Goal: Contribute content

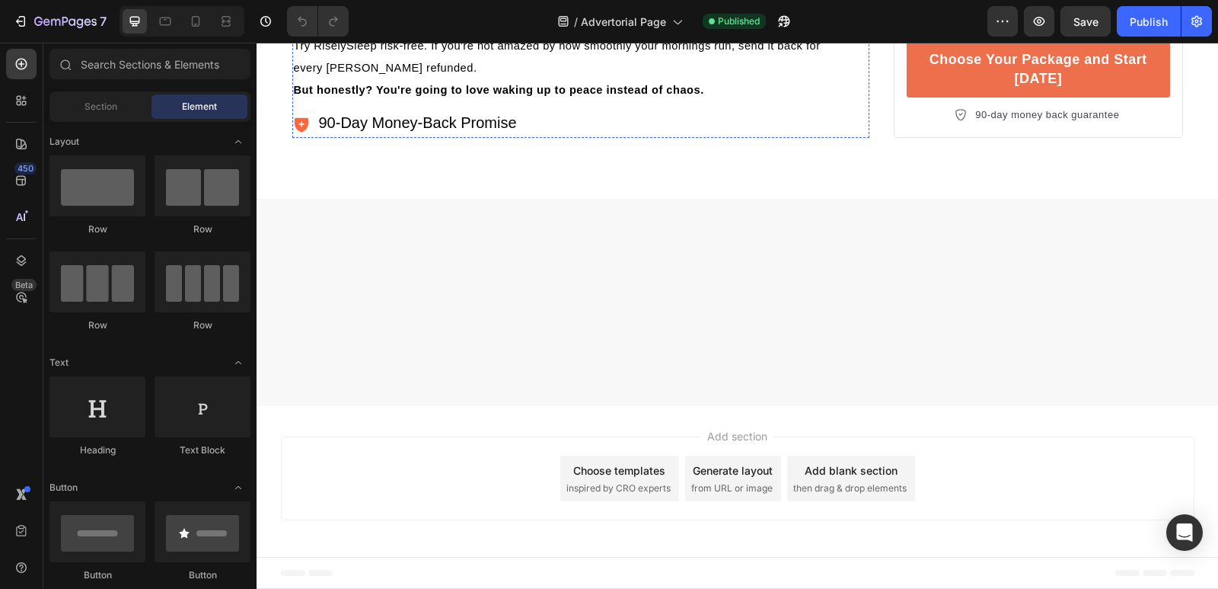
scroll to position [5517, 0]
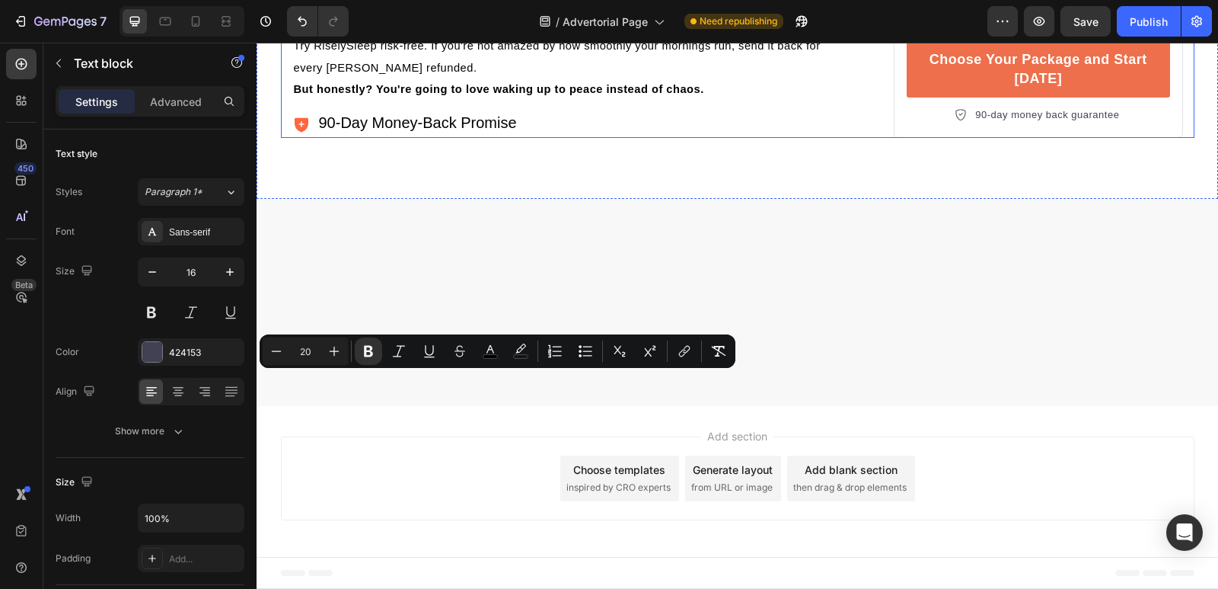
drag, startPoint x: 626, startPoint y: 389, endPoint x: 303, endPoint y: 396, distance: 322.9
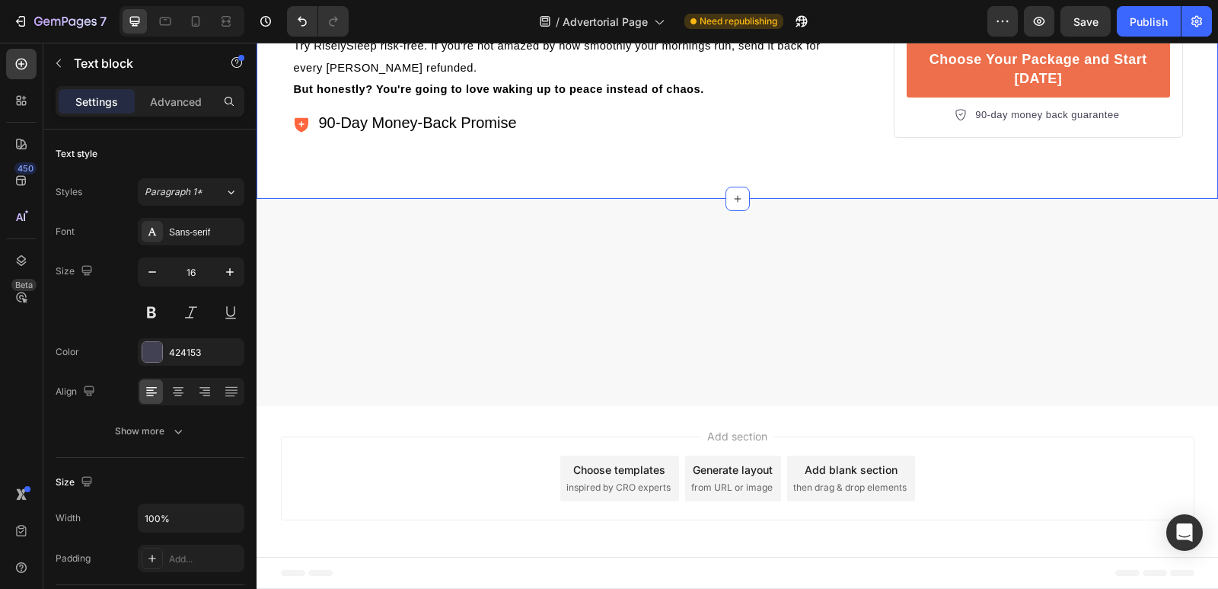
drag, startPoint x: 690, startPoint y: 503, endPoint x: 262, endPoint y: 386, distance: 443.6
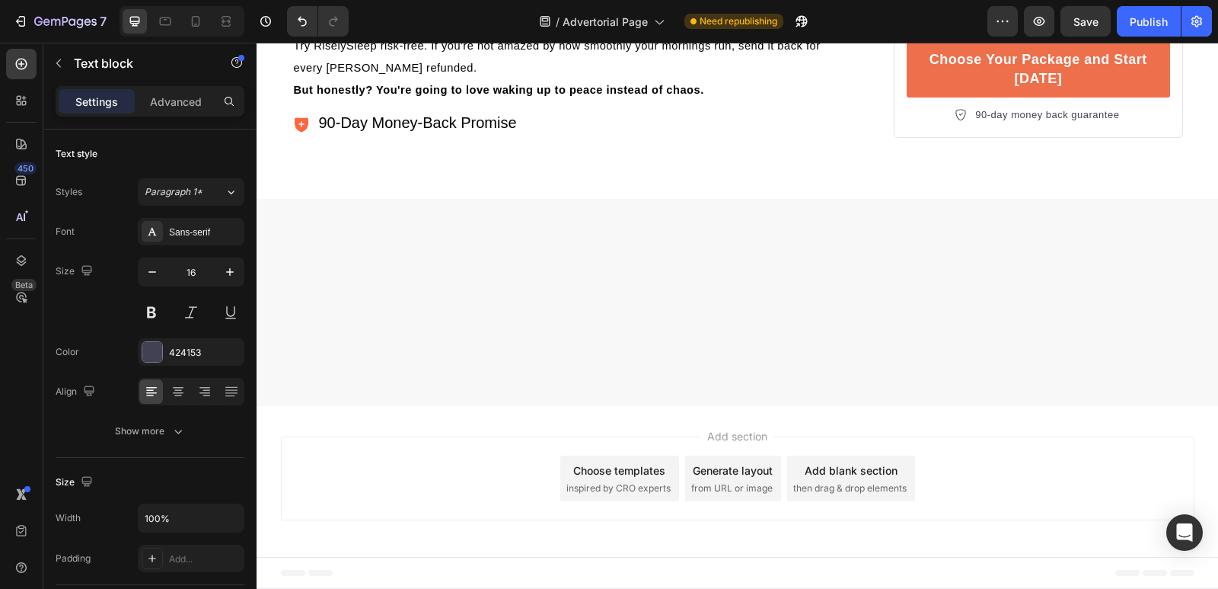
scroll to position [5513, 0]
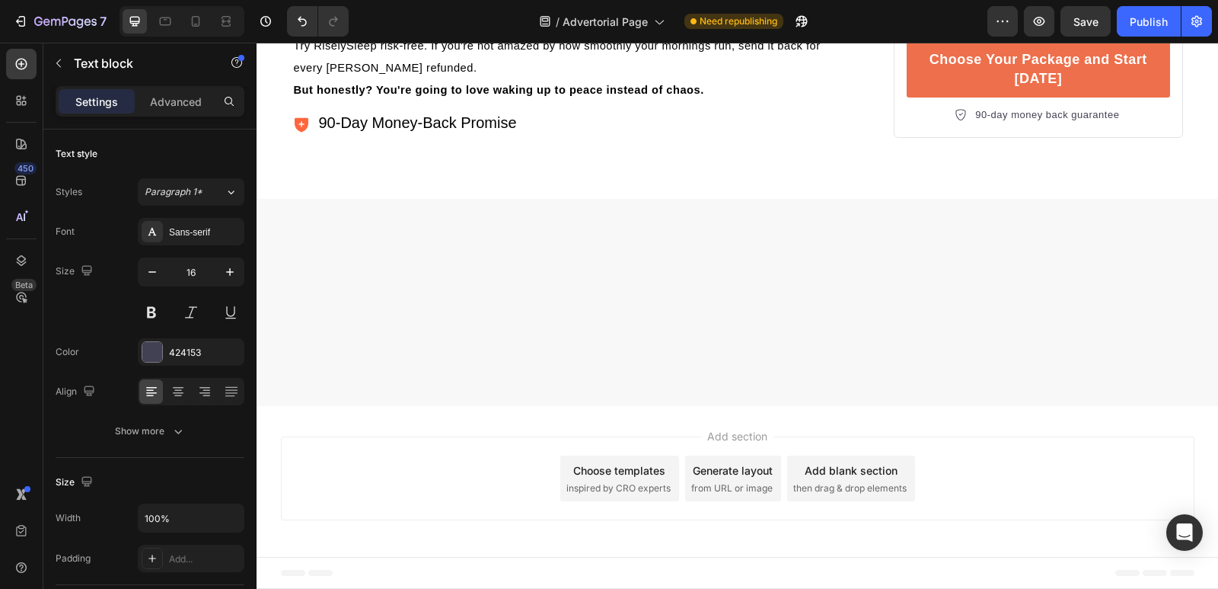
drag, startPoint x: 289, startPoint y: 436, endPoint x: 289, endPoint y: 390, distance: 46.4
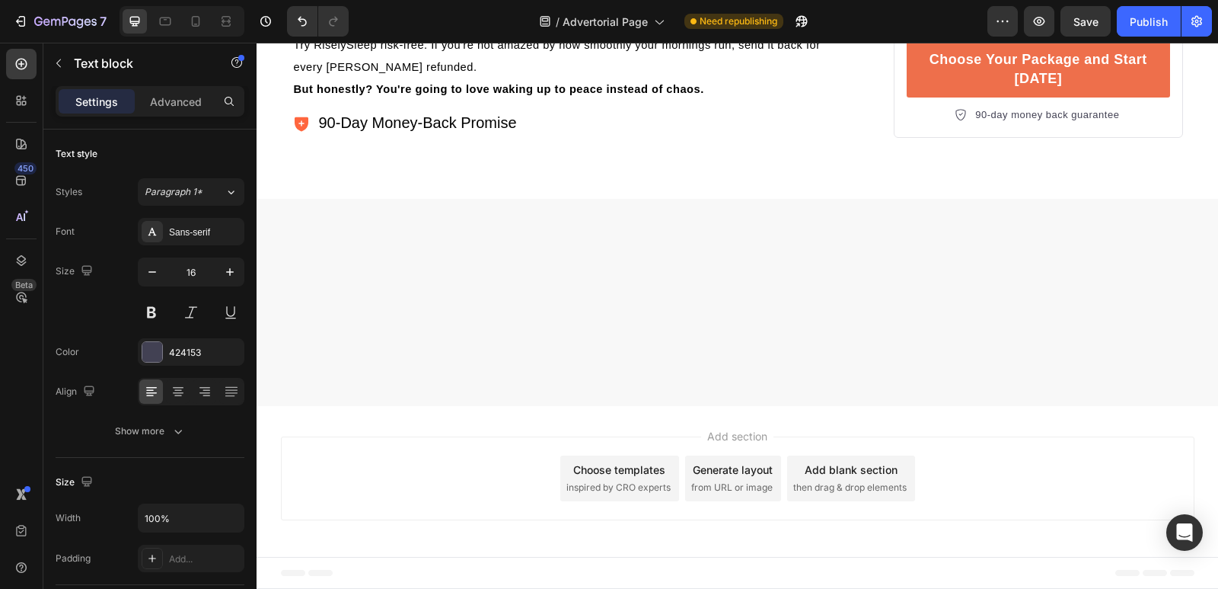
scroll to position [5447, 0]
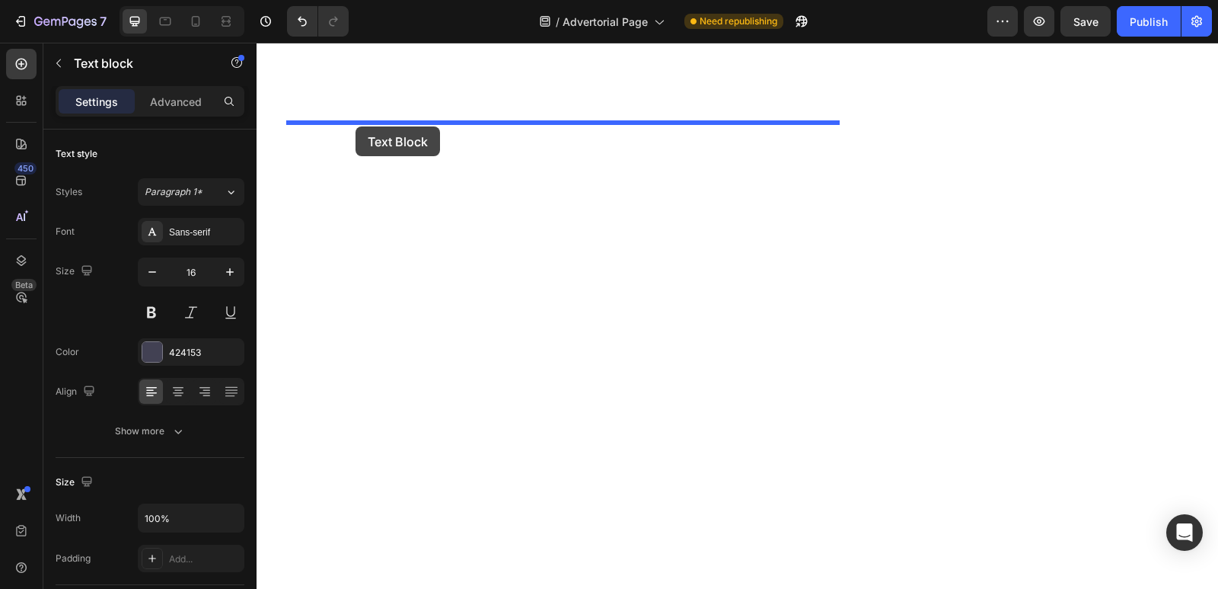
drag, startPoint x: 315, startPoint y: 429, endPoint x: 356, endPoint y: 126, distance: 305.7
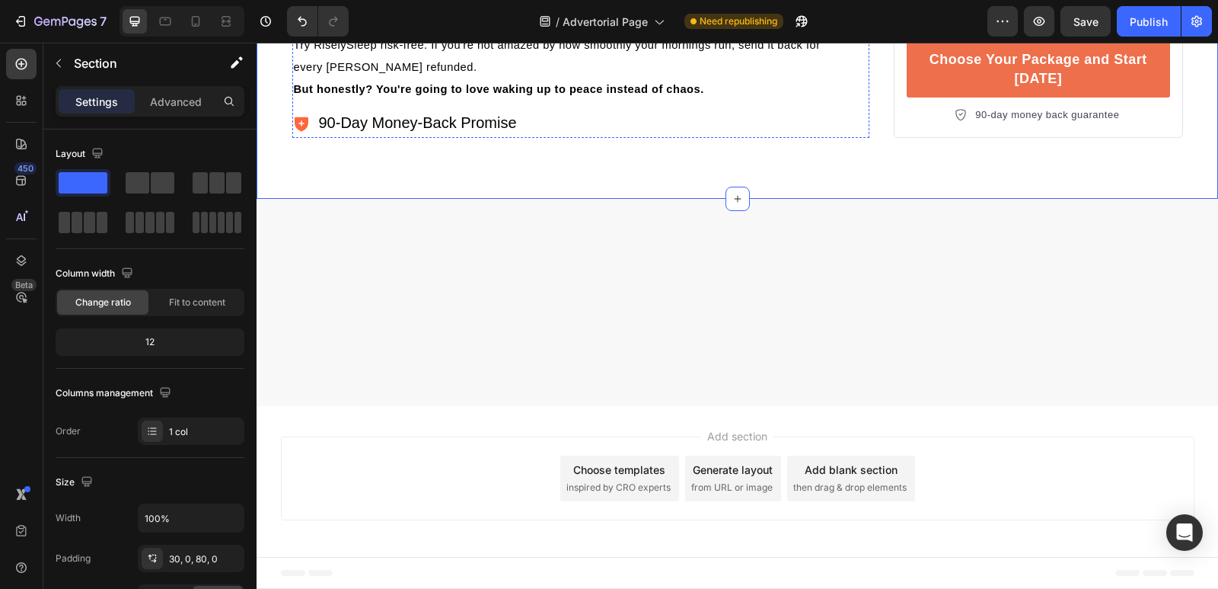
scroll to position [5132, 0]
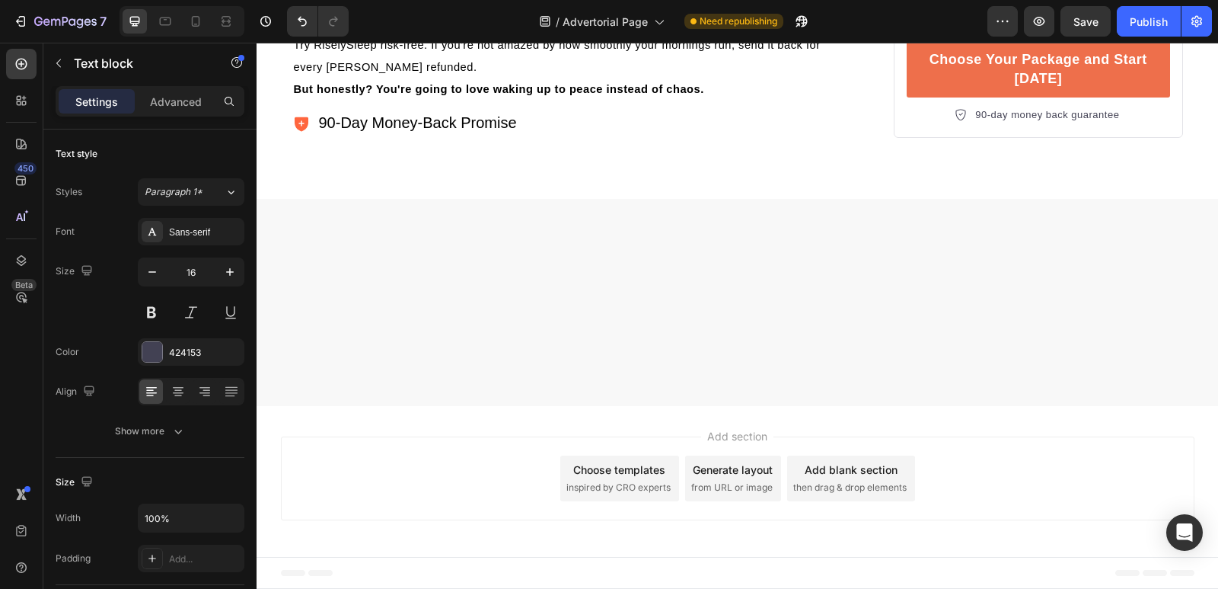
drag, startPoint x: 586, startPoint y: 209, endPoint x: 767, endPoint y: 214, distance: 180.5
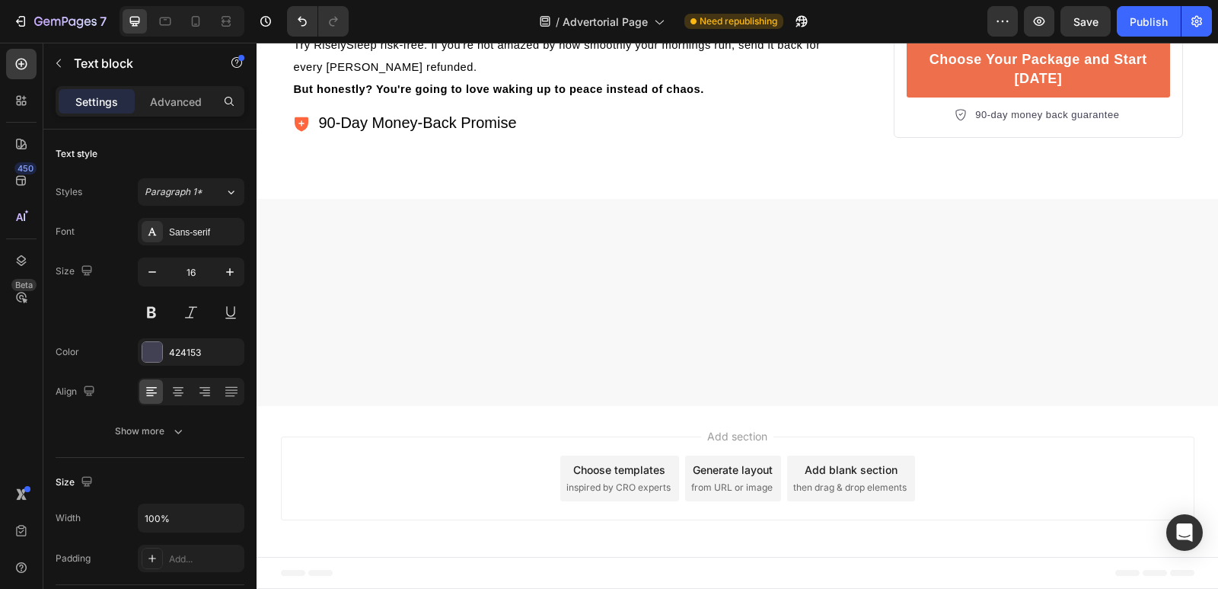
drag, startPoint x: 466, startPoint y: 311, endPoint x: 297, endPoint y: 315, distance: 169.1
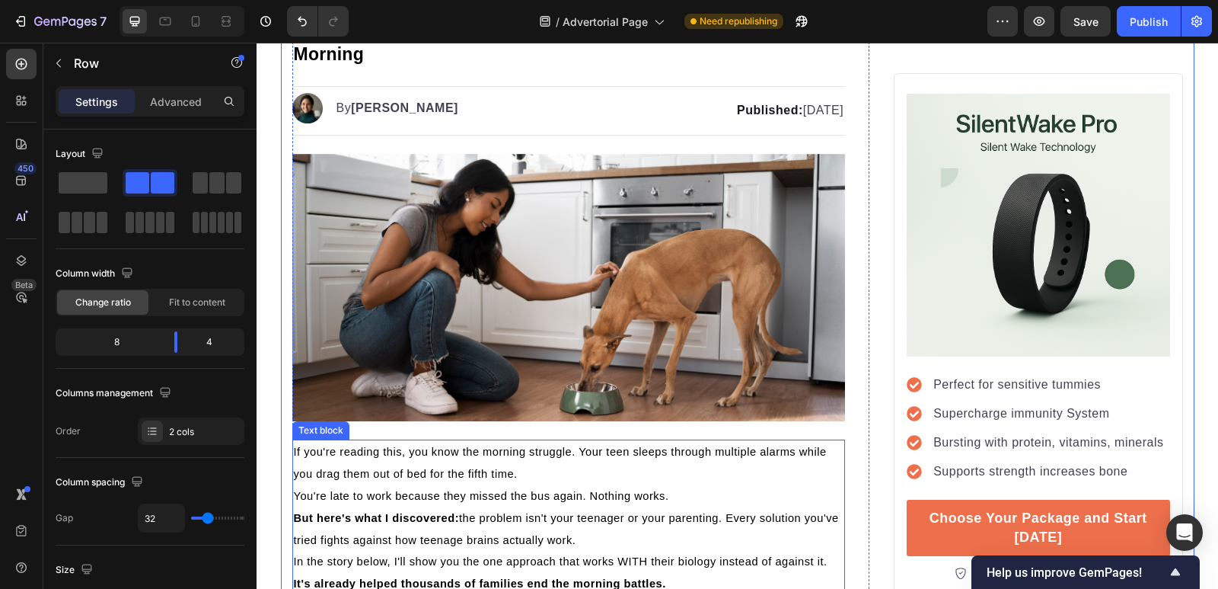
scroll to position [66, 0]
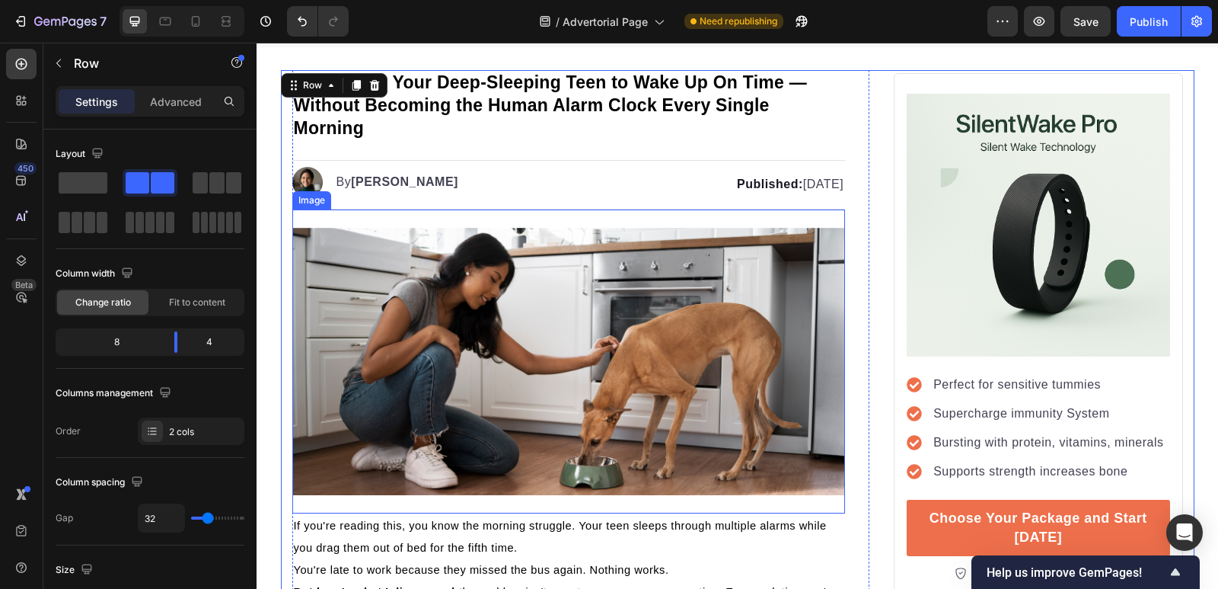
click at [569, 388] on img at bounding box center [568, 362] width 553 height 268
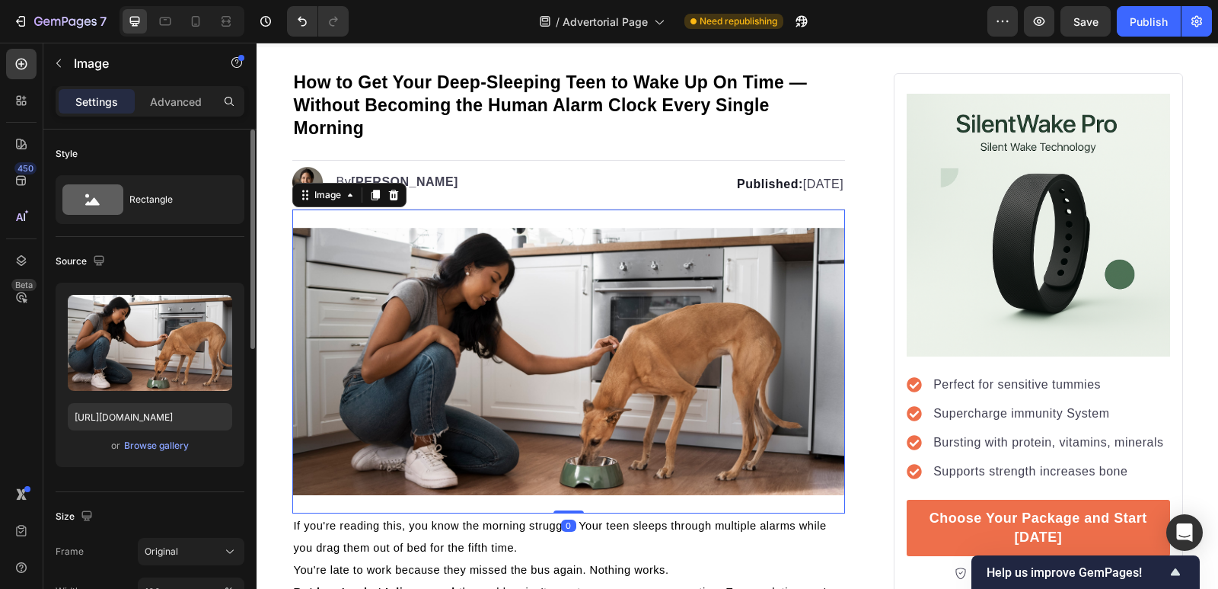
click at [158, 455] on div "Upload Image https://gempages-demo.myshopify.com/cdn/shop/t/1/assets/4956117680…" at bounding box center [150, 374] width 189 height 184
click at [155, 450] on div "Browse gallery" at bounding box center [156, 446] width 65 height 14
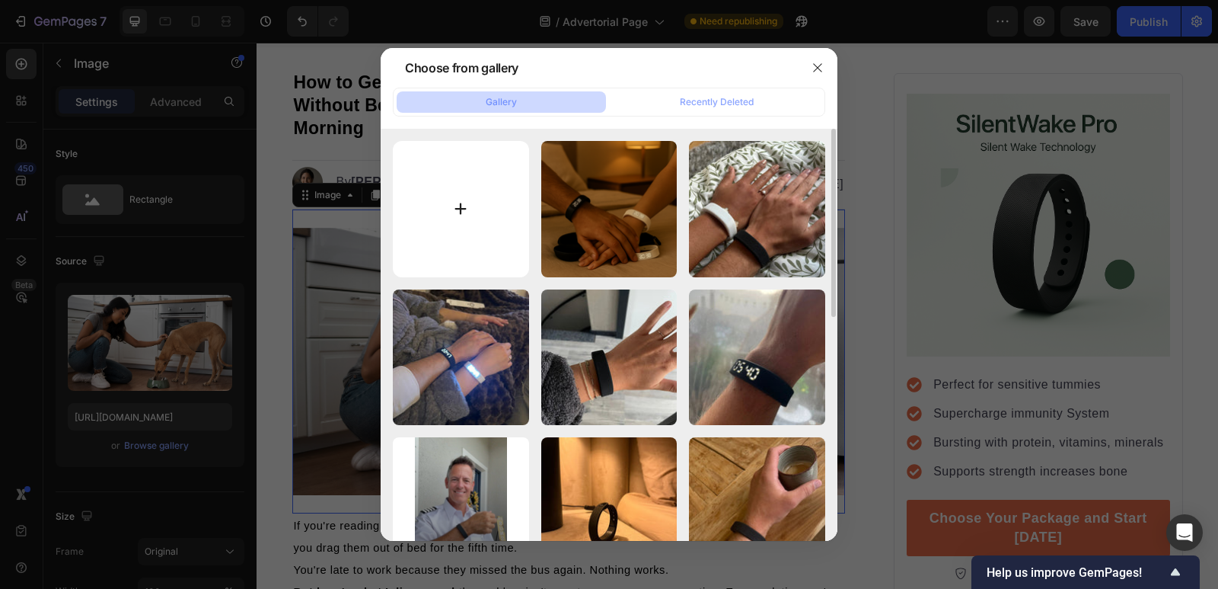
click at [466, 201] on input "file" at bounding box center [461, 209] width 136 height 136
type input "C:\fakepath\Coffe Parents.jpg"
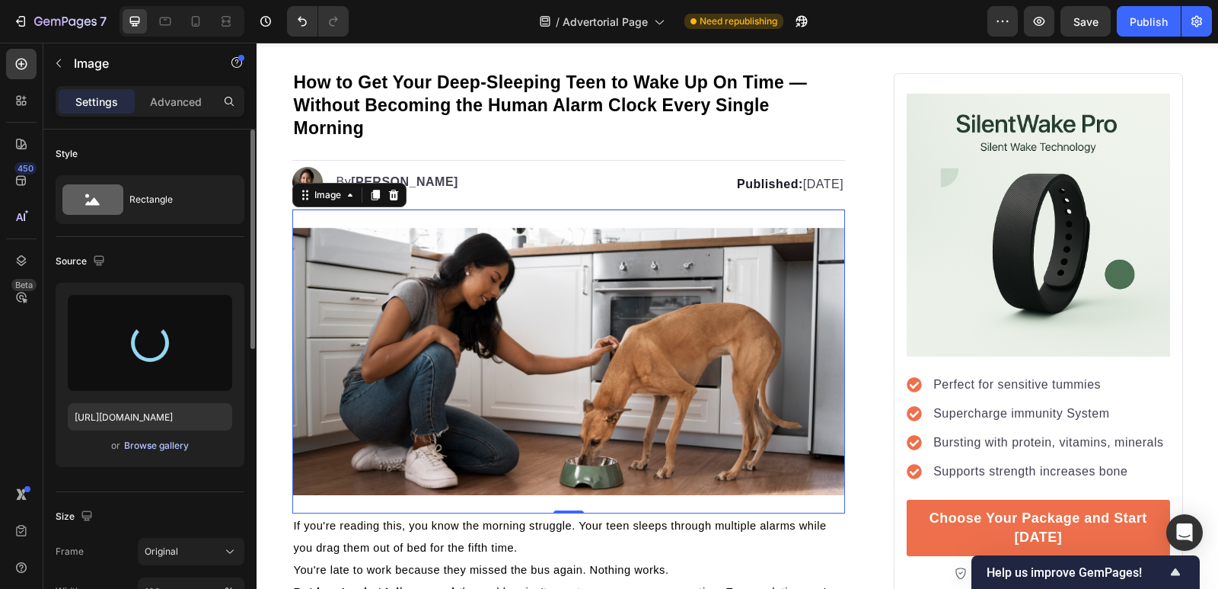
click at [155, 446] on div "Browse gallery" at bounding box center [156, 446] width 65 height 14
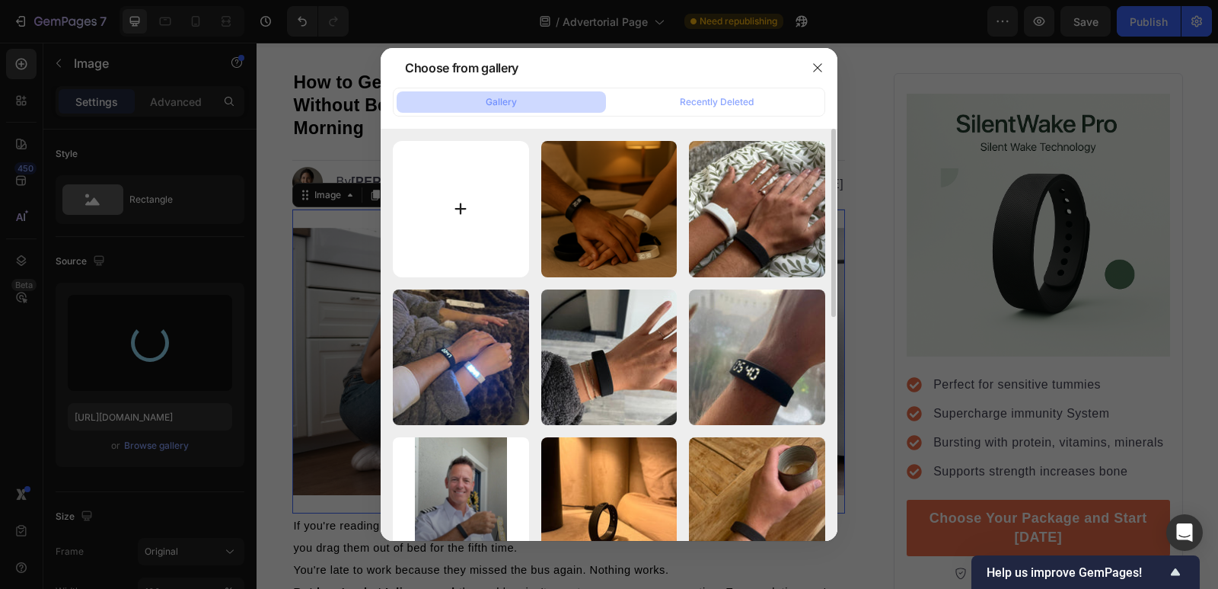
click at [506, 190] on input "file" at bounding box center [461, 209] width 136 height 136
type input "C:\fakepath\imgi_31_bestofthebest.gif"
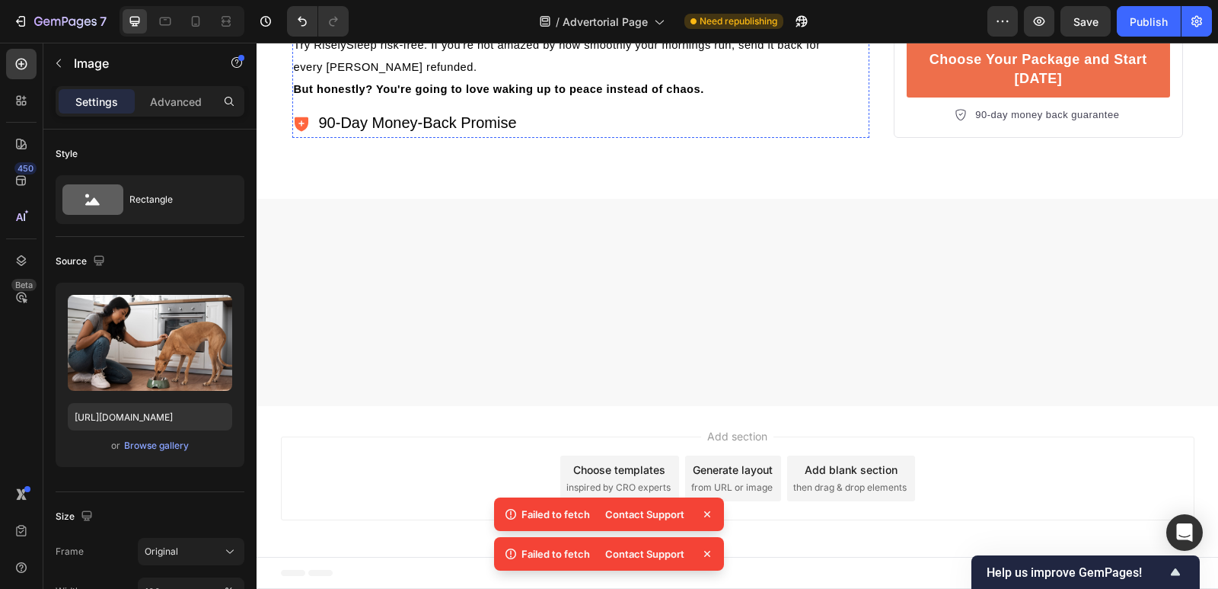
scroll to position [5131, 0]
click at [1155, 30] on button "Publish" at bounding box center [1149, 21] width 64 height 30
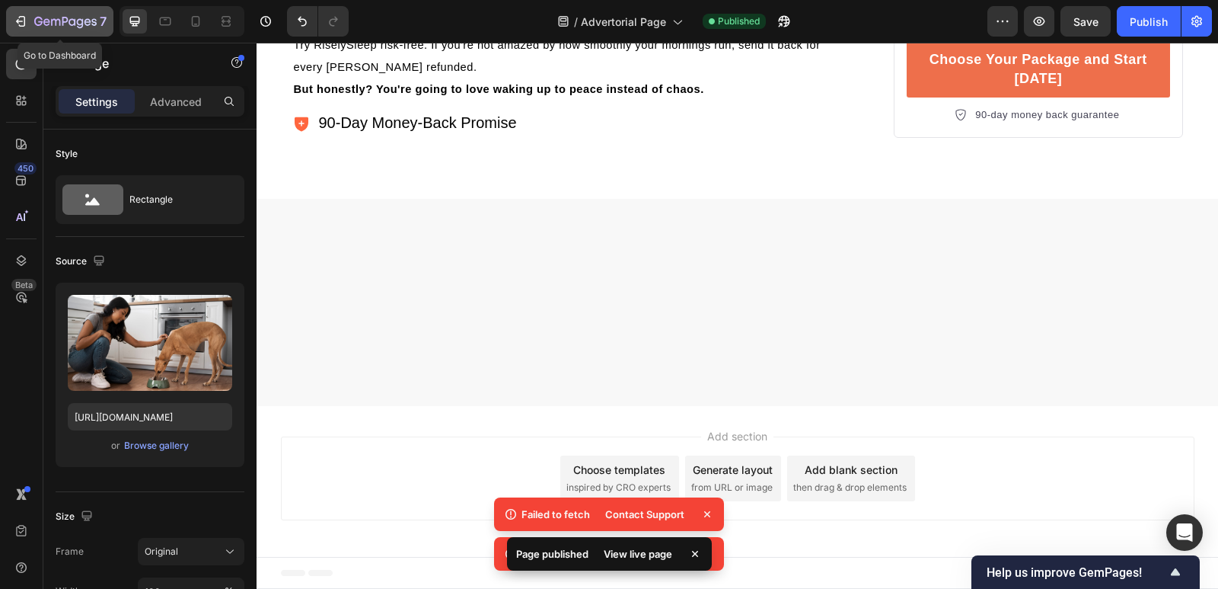
click at [14, 14] on icon "button" at bounding box center [20, 21] width 15 height 15
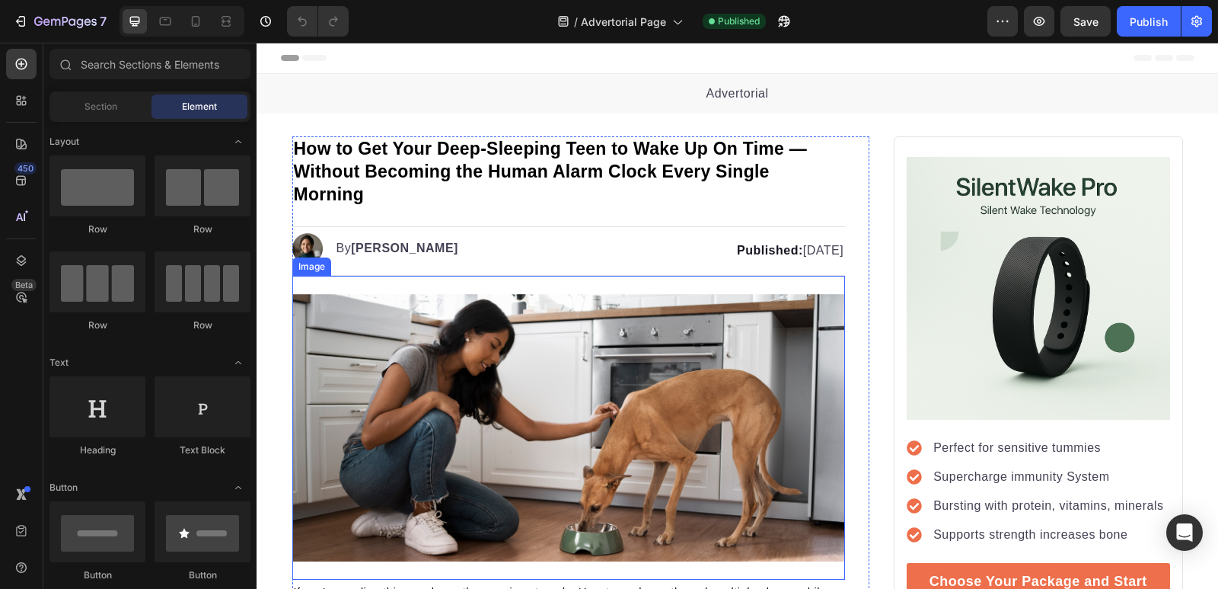
click at [585, 520] on img at bounding box center [568, 428] width 553 height 268
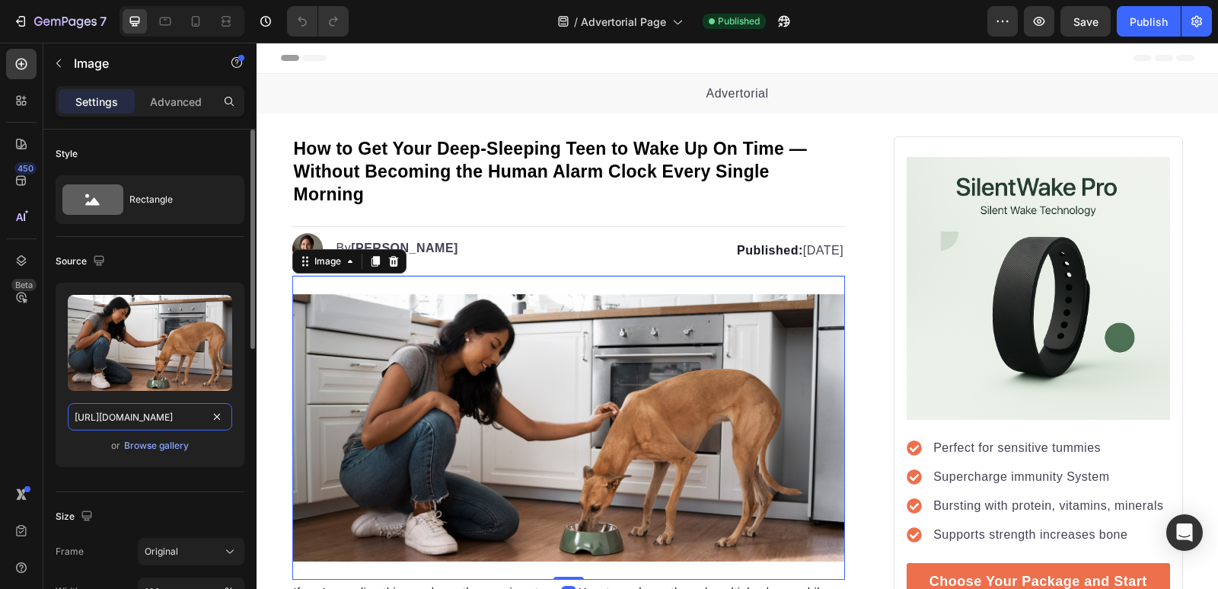
click at [151, 422] on input "[URL][DOMAIN_NAME]" at bounding box center [150, 416] width 164 height 27
paste input "[DOMAIN_NAME][URL]"
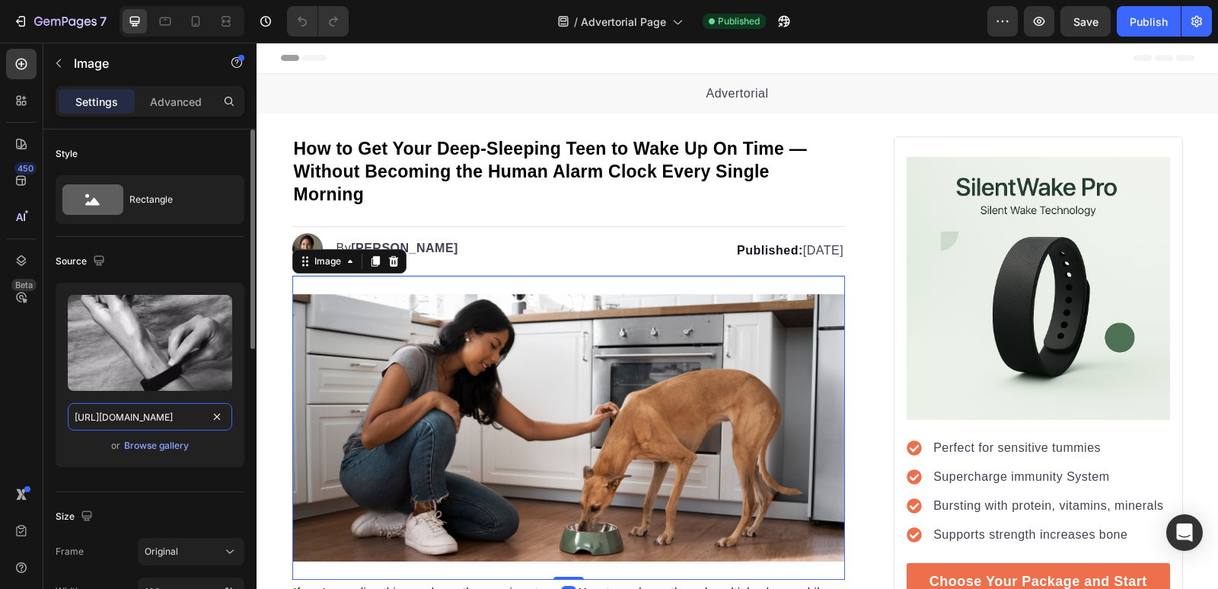
scroll to position [0, 285]
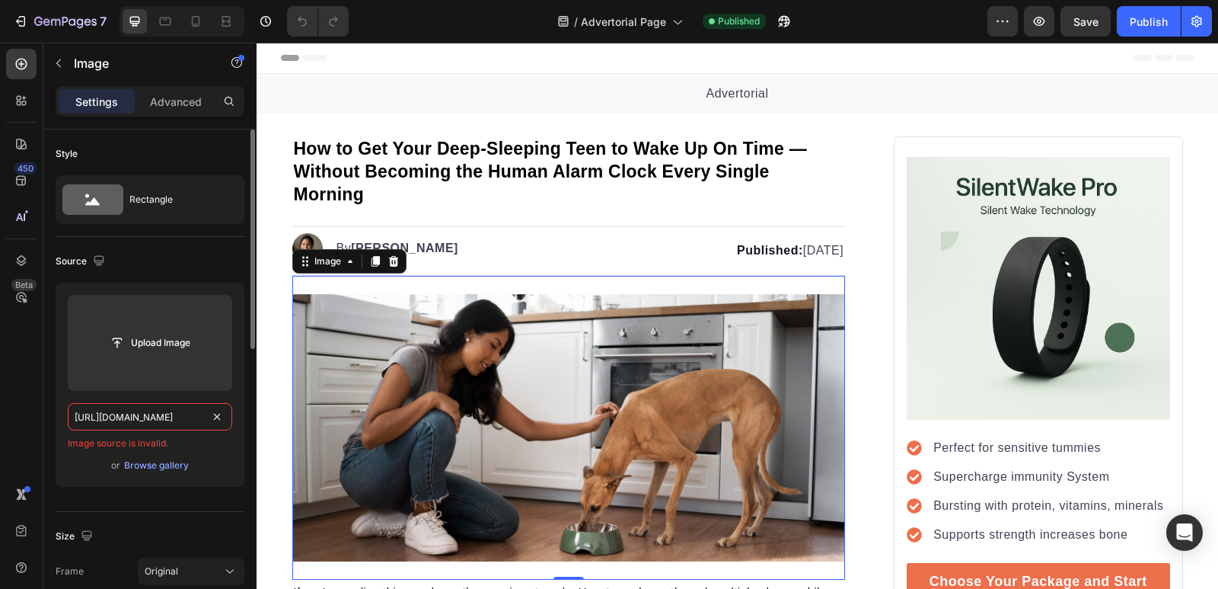
type input "[URL][DOMAIN_NAME]"
click at [199, 435] on div "[URL][DOMAIN_NAME] Image source is invalid." at bounding box center [150, 426] width 164 height 47
click at [208, 439] on div "Image source is invalid." at bounding box center [150, 443] width 164 height 14
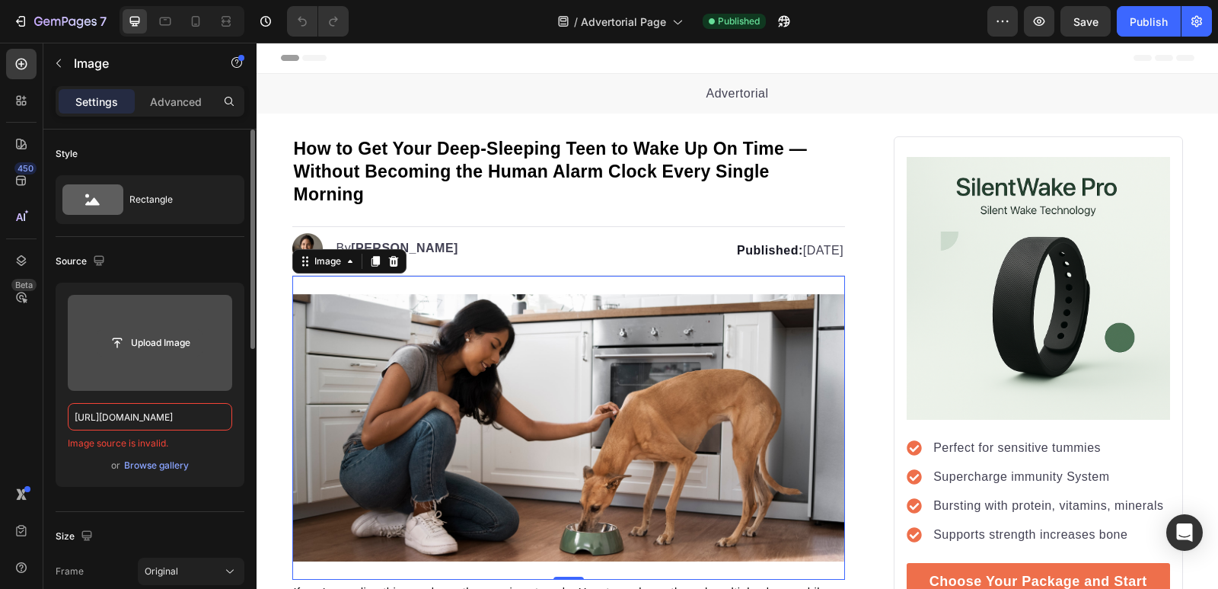
click at [183, 337] on input "file" at bounding box center [149, 343] width 105 height 26
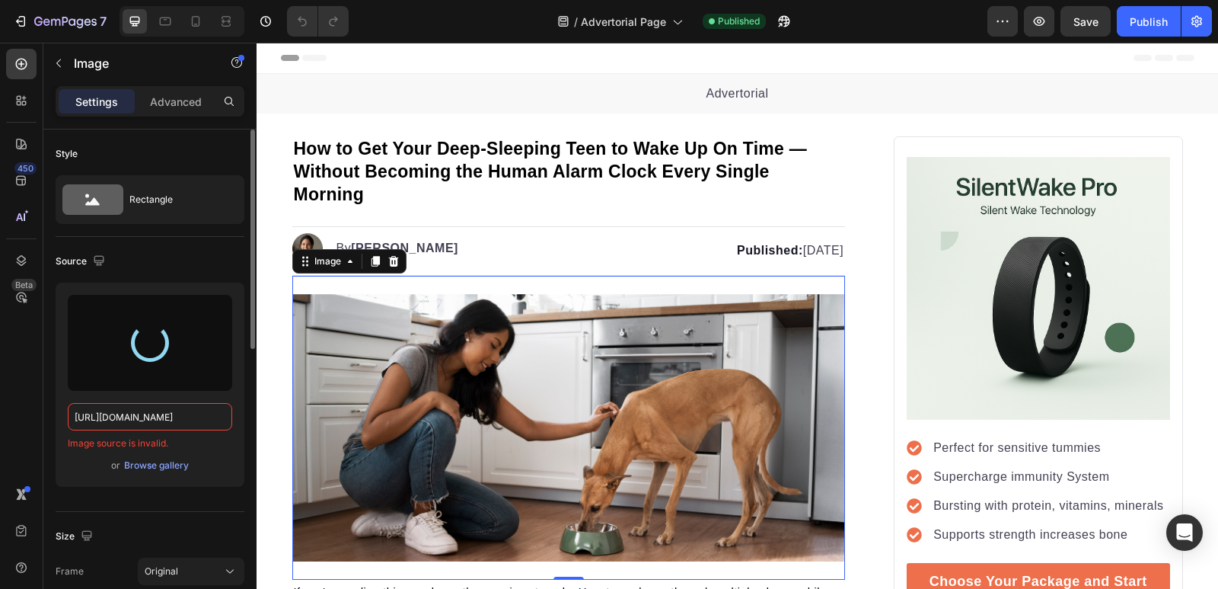
click at [190, 266] on div "Source" at bounding box center [150, 261] width 189 height 24
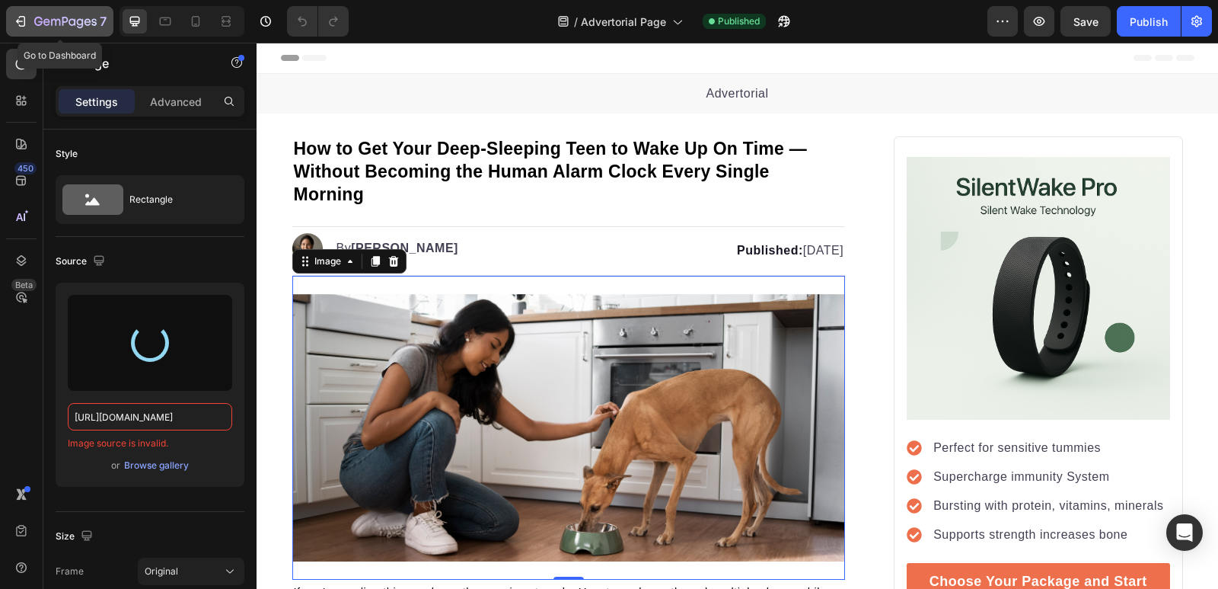
click at [16, 15] on icon "button" at bounding box center [20, 21] width 15 height 15
